Goal: Task Accomplishment & Management: Use online tool/utility

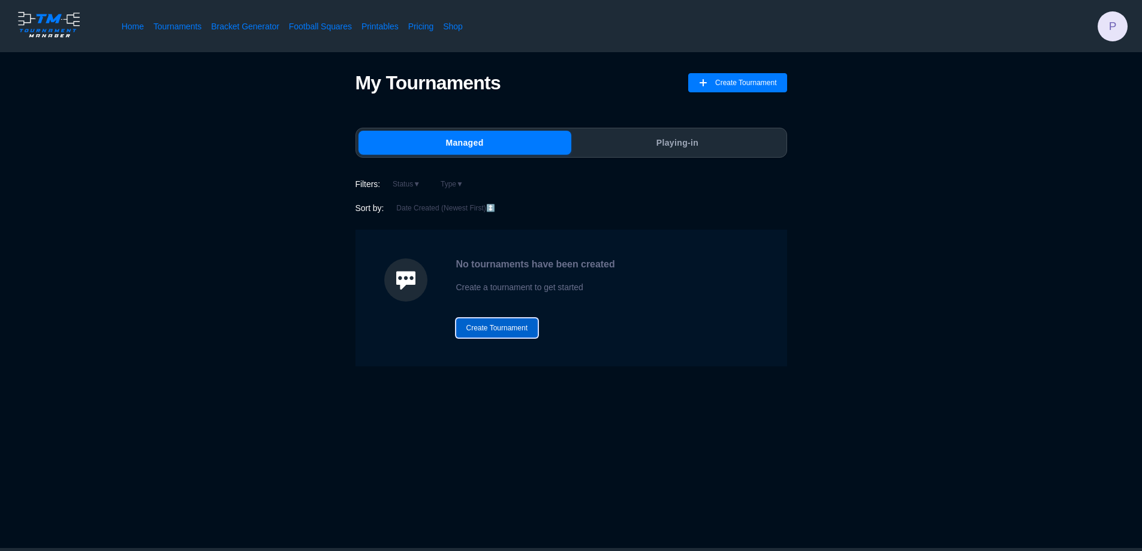
click at [520, 327] on button "Create Tournament" at bounding box center [497, 327] width 82 height 19
